Goal: Navigation & Orientation: Find specific page/section

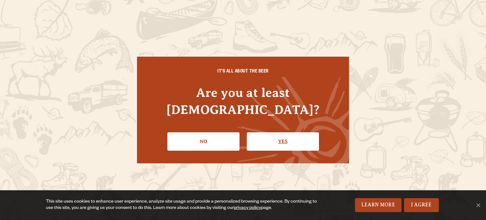
click at [300, 136] on link "Yes" at bounding box center [283, 141] width 72 height 18
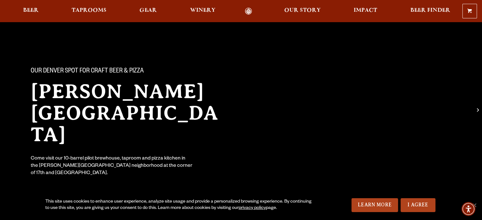
scroll to position [30, 0]
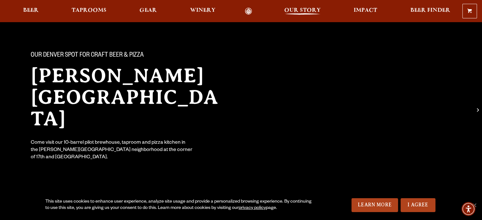
click at [304, 11] on span "Our Story" at bounding box center [302, 10] width 36 height 5
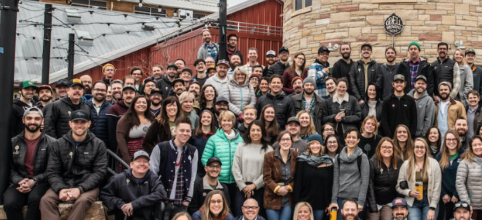
scroll to position [388, 0]
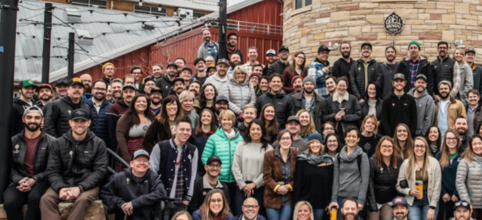
drag, startPoint x: 82, startPoint y: 107, endPoint x: 82, endPoint y: 141, distance: 33.9
click at [82, 141] on img at bounding box center [129, 137] width 200 height 133
